Goal: Information Seeking & Learning: Find specific fact

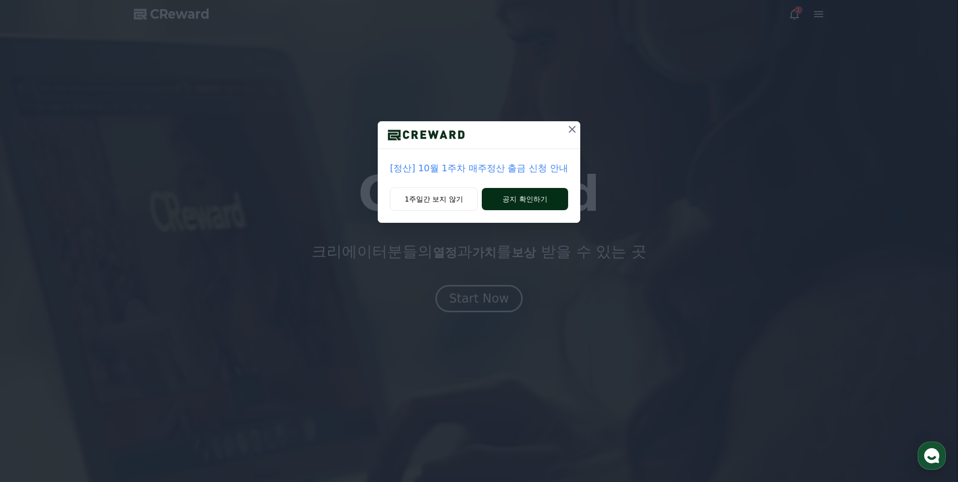
click at [557, 199] on button "공지 확인하기" at bounding box center [525, 199] width 86 height 22
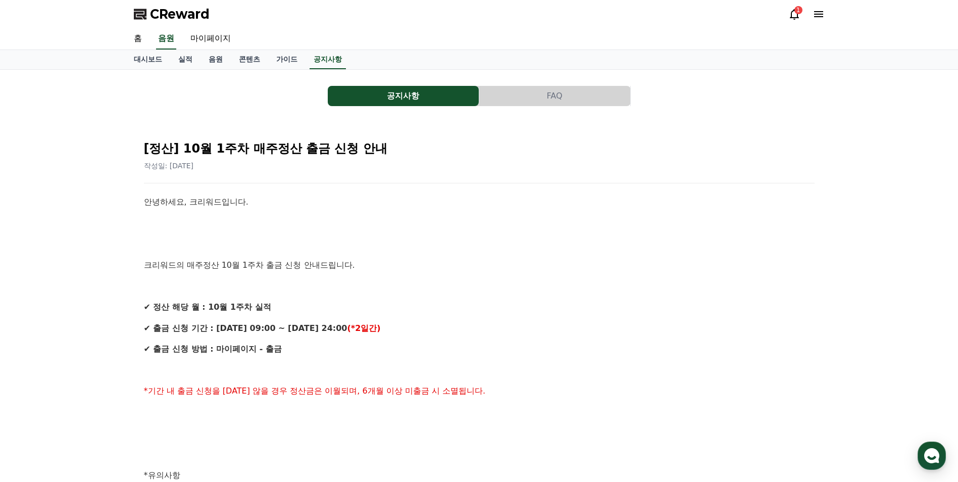
click at [792, 12] on icon at bounding box center [794, 14] width 12 height 12
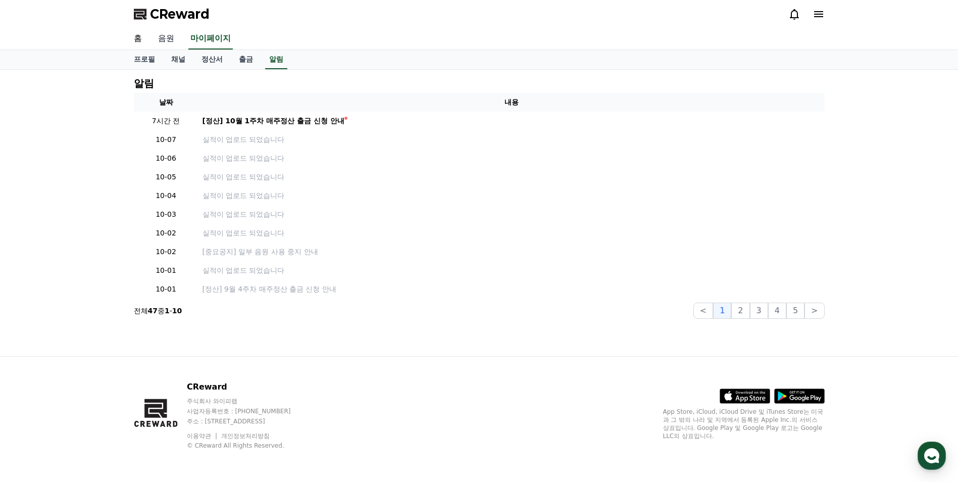
click at [165, 43] on link "음원" at bounding box center [166, 38] width 32 height 21
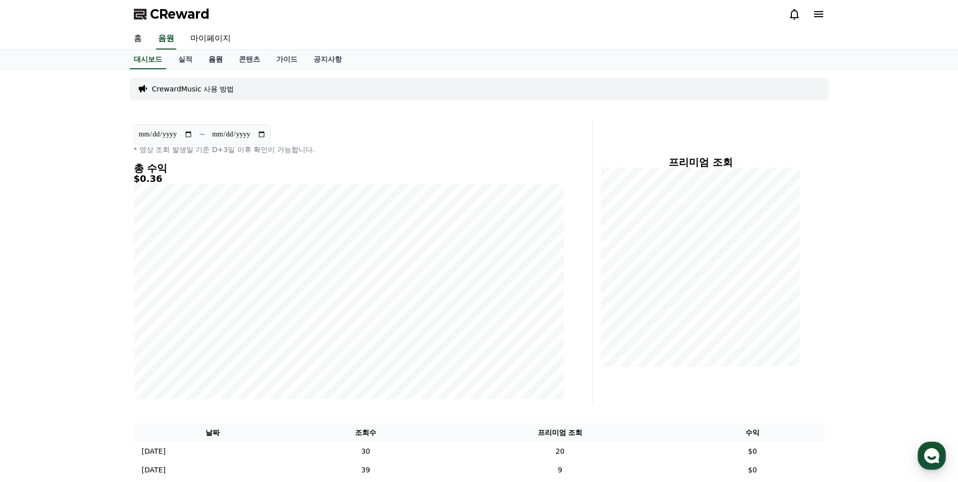
click at [219, 64] on link "음원" at bounding box center [216, 59] width 30 height 19
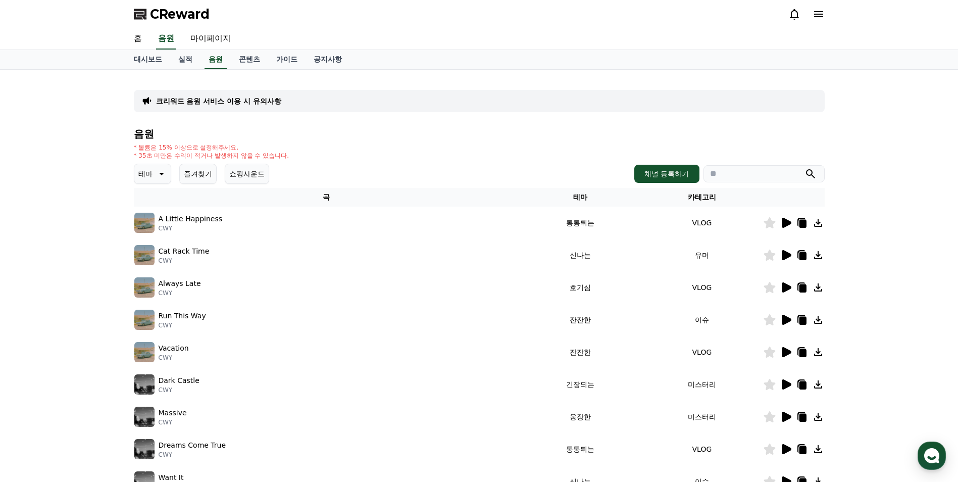
click at [750, 165] on div "음원 * 볼륨은 15% 이상으로 설정해주세요. * 35초 미만은 수익이 적거나 발생하지 않을 수 있습니다. 테마 즐겨찾기 쇼핑사운드 채널 등록…" at bounding box center [479, 339] width 691 height 422
click at [750, 169] on input "search" at bounding box center [764, 173] width 121 height 17
type input "*"
type input "***"
click at [805, 168] on button "submit" at bounding box center [811, 174] width 12 height 12
